Goal: Task Accomplishment & Management: Use online tool/utility

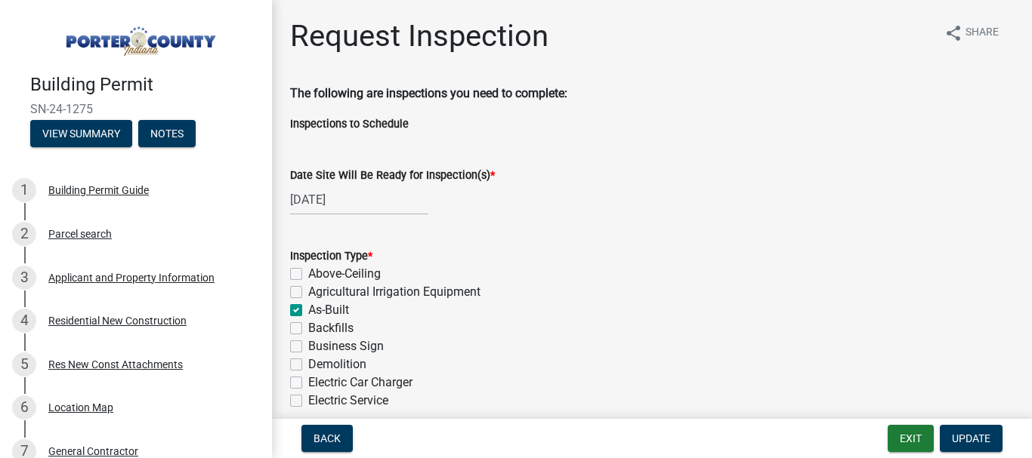
scroll to position [755, 0]
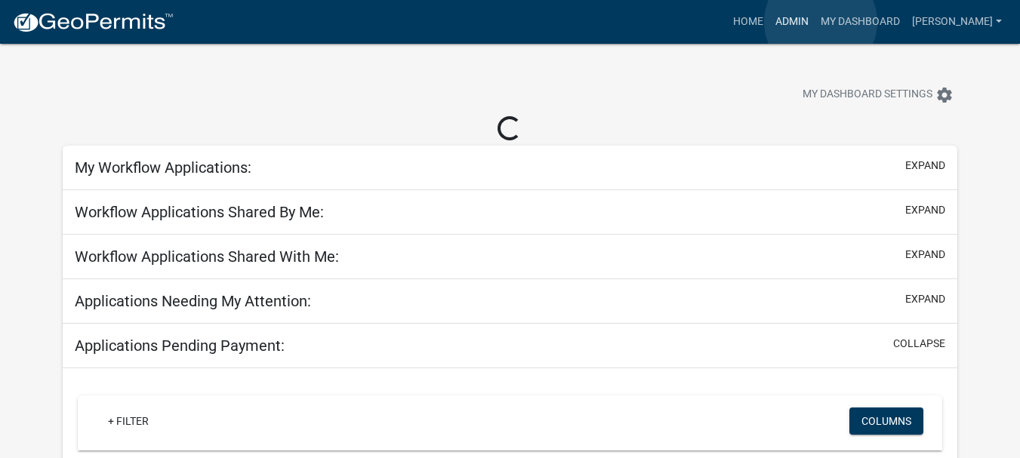
click at [815, 22] on link "Admin" at bounding box center [792, 22] width 45 height 29
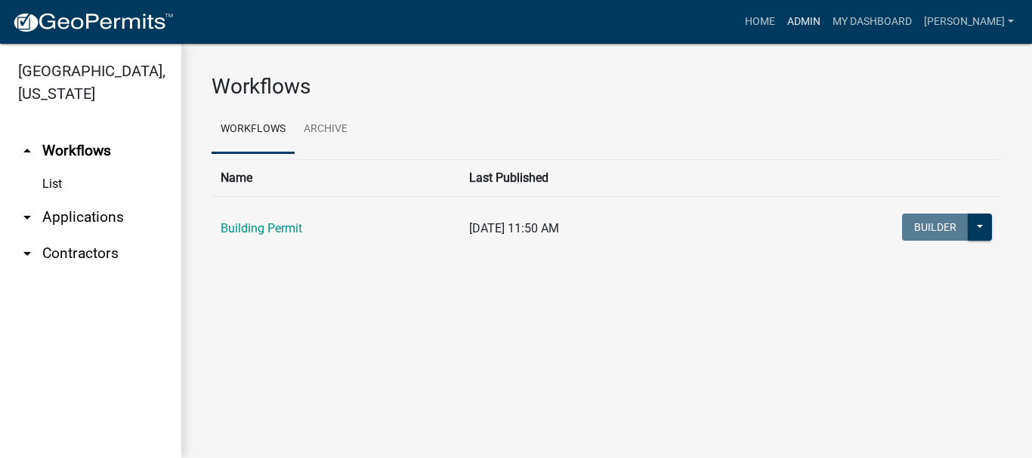
click at [826, 22] on link "Admin" at bounding box center [803, 22] width 45 height 29
click at [79, 199] on link "arrow_drop_down Applications" at bounding box center [90, 217] width 181 height 36
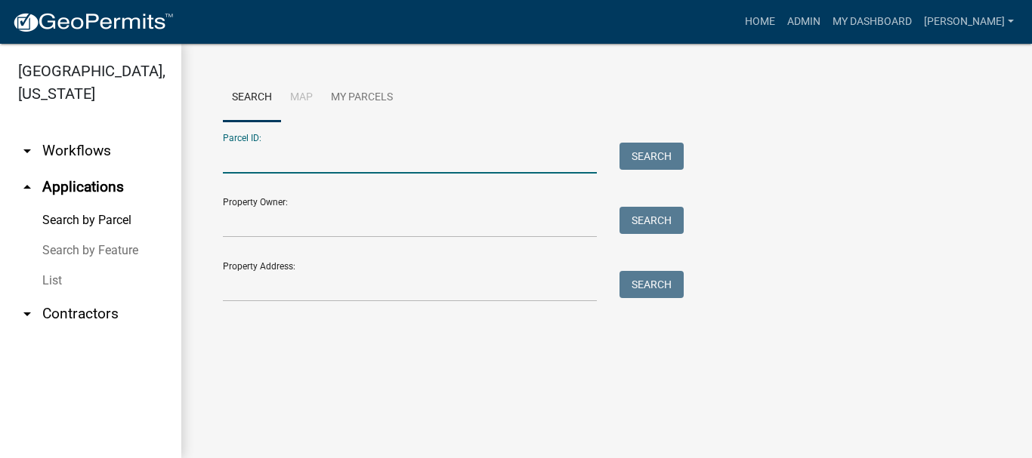
click at [236, 156] on input "Parcel ID:" at bounding box center [410, 158] width 374 height 31
paste input "64-09-16-302-015.000-003"
type input "64-09-16-302-015.000-003"
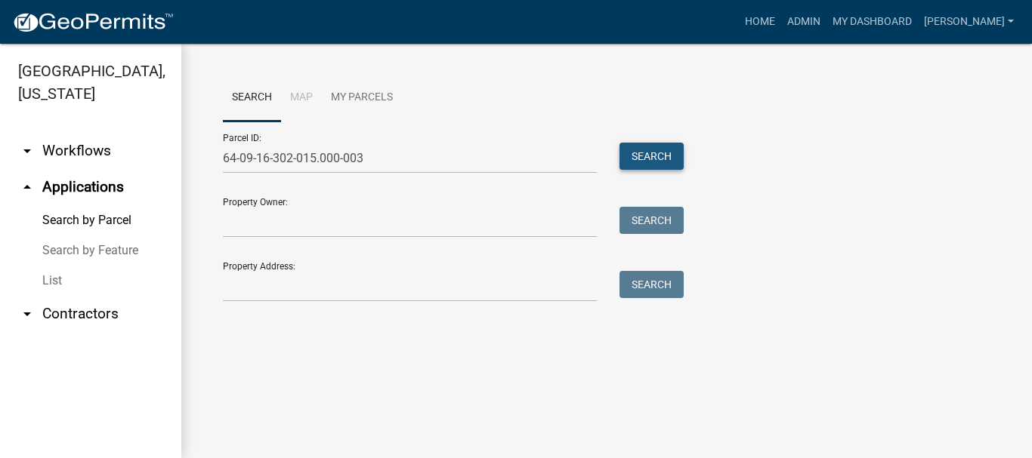
click at [668, 156] on button "Search" at bounding box center [651, 156] width 64 height 27
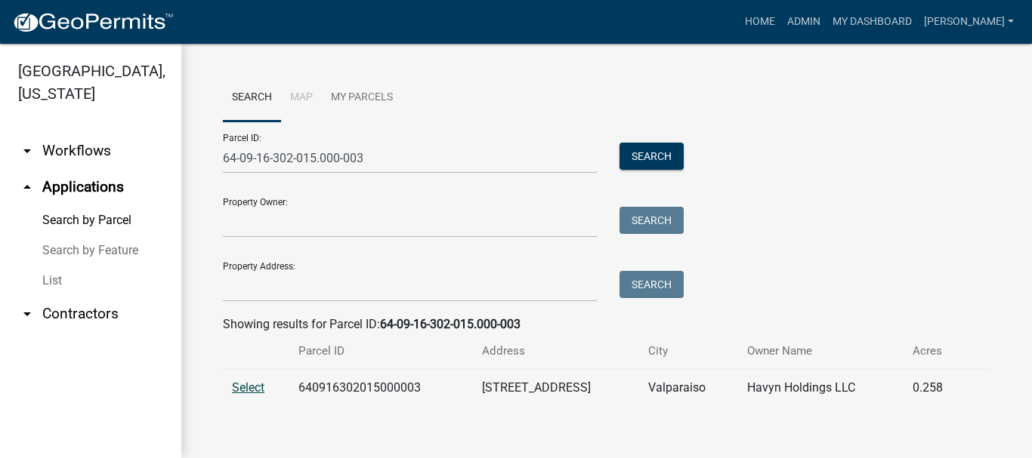
click at [252, 387] on span "Select" at bounding box center [248, 388] width 32 height 14
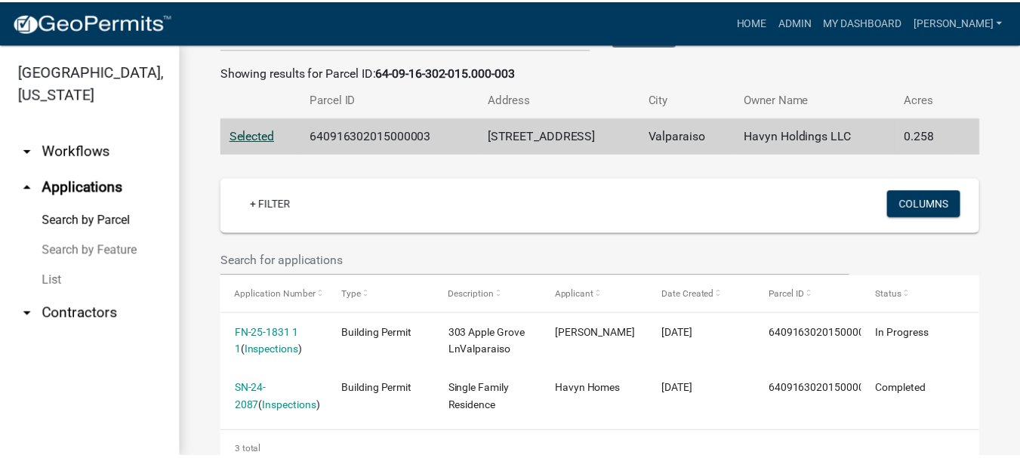
scroll to position [319, 0]
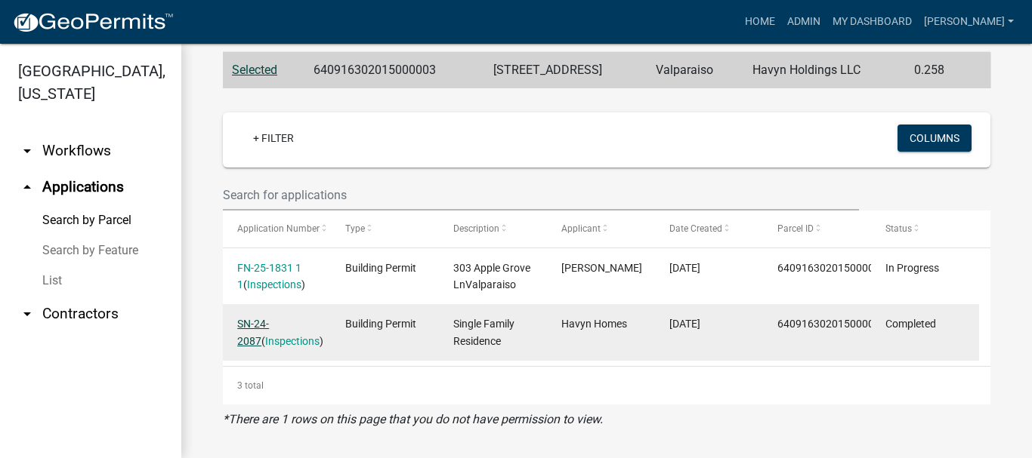
click at [269, 328] on link "SN-24-2087" at bounding box center [253, 332] width 32 height 29
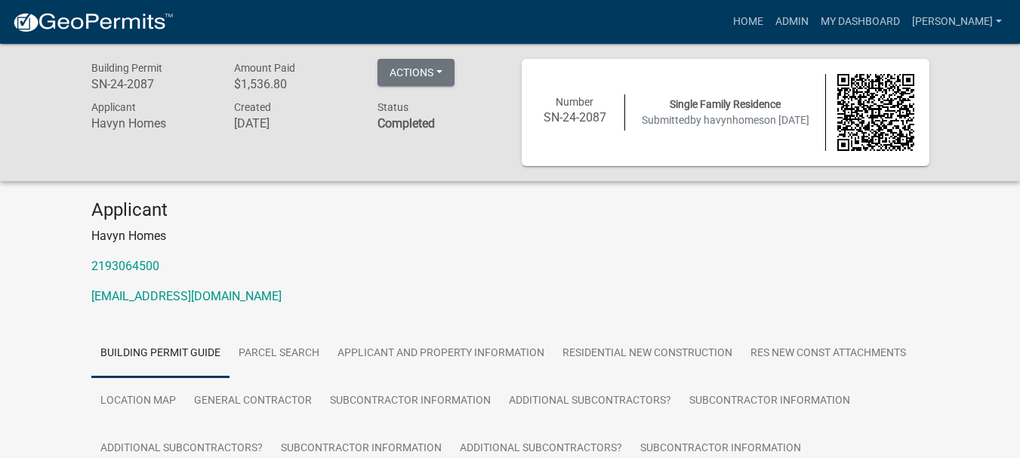
scroll to position [151, 0]
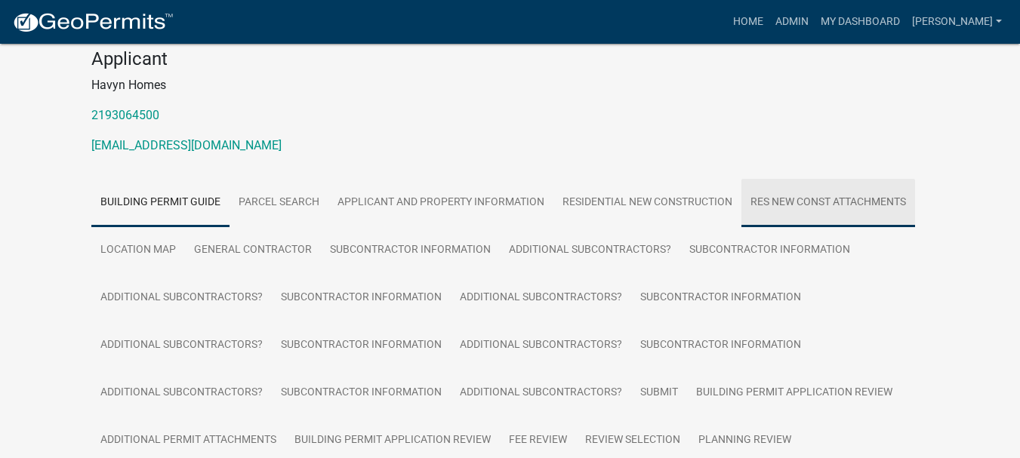
click at [853, 205] on link "Res New Const Attachments" at bounding box center [829, 203] width 174 height 48
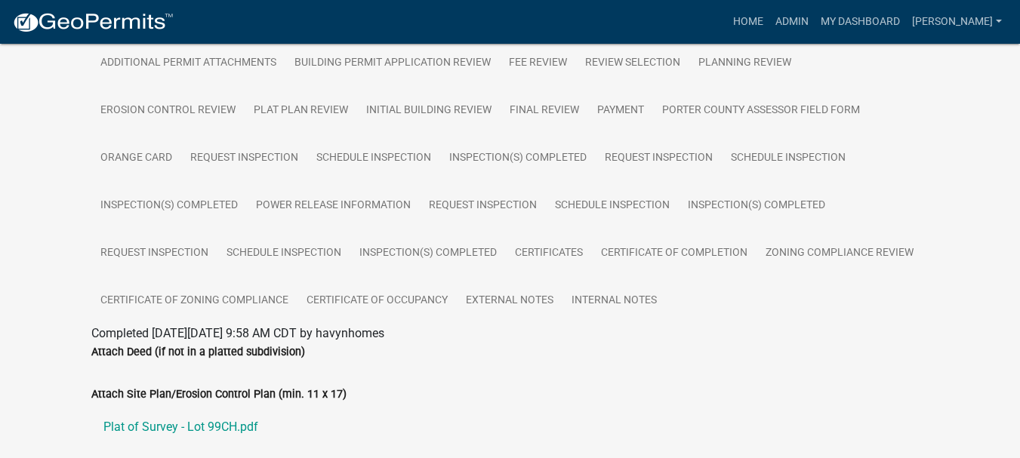
scroll to position [755, 0]
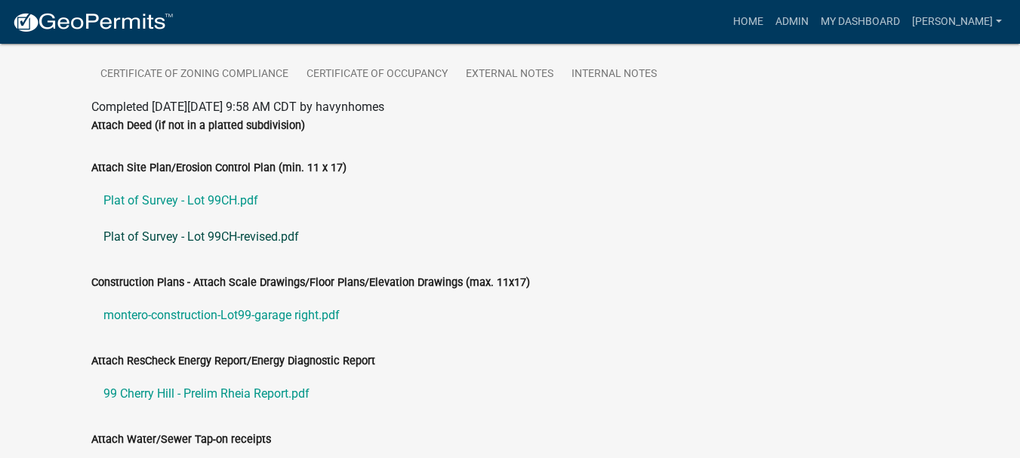
click at [150, 244] on link "Plat of Survey - Lot 99CH-revised.pdf" at bounding box center [510, 237] width 838 height 36
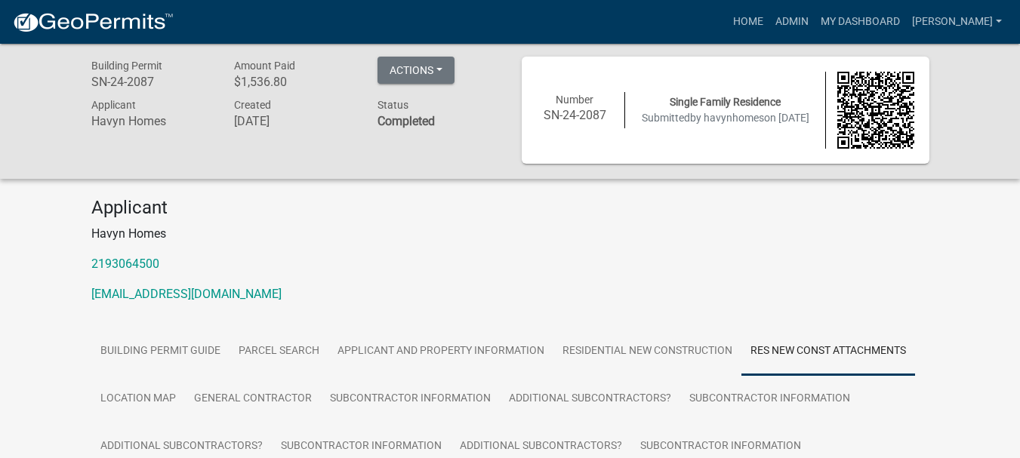
scroll to position [0, 0]
